Goal: Task Accomplishment & Management: Manage account settings

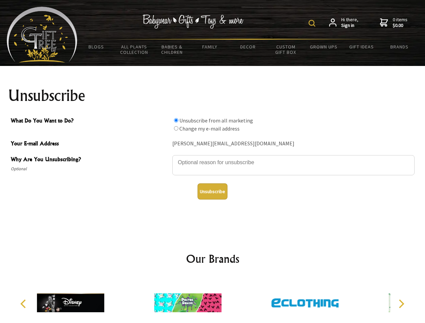
click at [313, 23] on img at bounding box center [312, 23] width 7 height 7
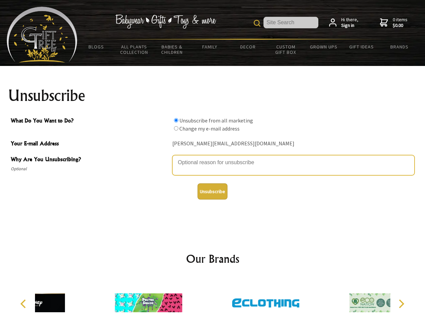
click at [213, 158] on textarea "Why Are You Unsubscribing?" at bounding box center [293, 165] width 243 height 20
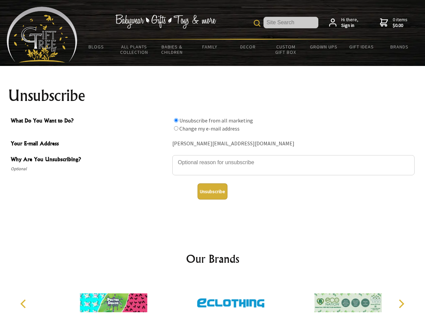
click at [176, 120] on input "What Do You Want to Do?" at bounding box center [176, 120] width 4 height 4
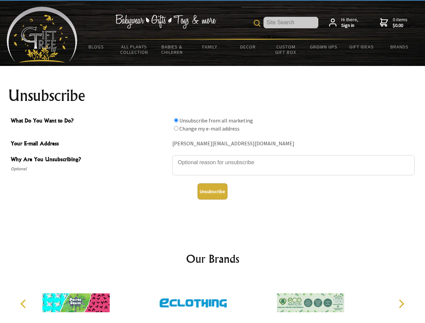
click at [176, 128] on input "What Do You Want to Do?" at bounding box center [176, 128] width 4 height 4
radio input "true"
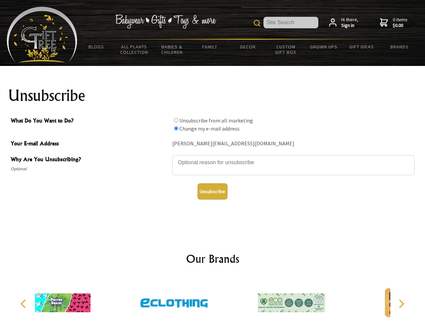
click at [213, 192] on button "Unsubscribe" at bounding box center [213, 192] width 30 height 16
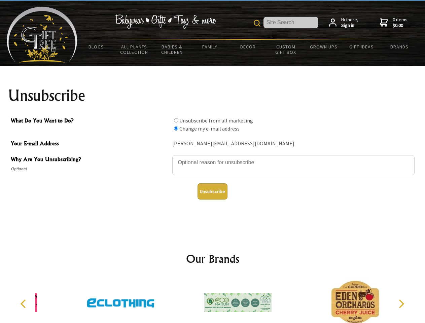
click at [24, 304] on icon "Previous" at bounding box center [24, 304] width 9 height 9
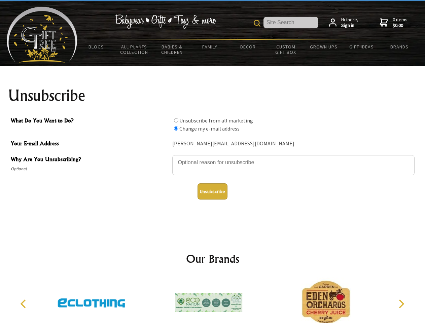
click at [401, 304] on icon "Next" at bounding box center [401, 304] width 9 height 9
